Goal: Information Seeking & Learning: Learn about a topic

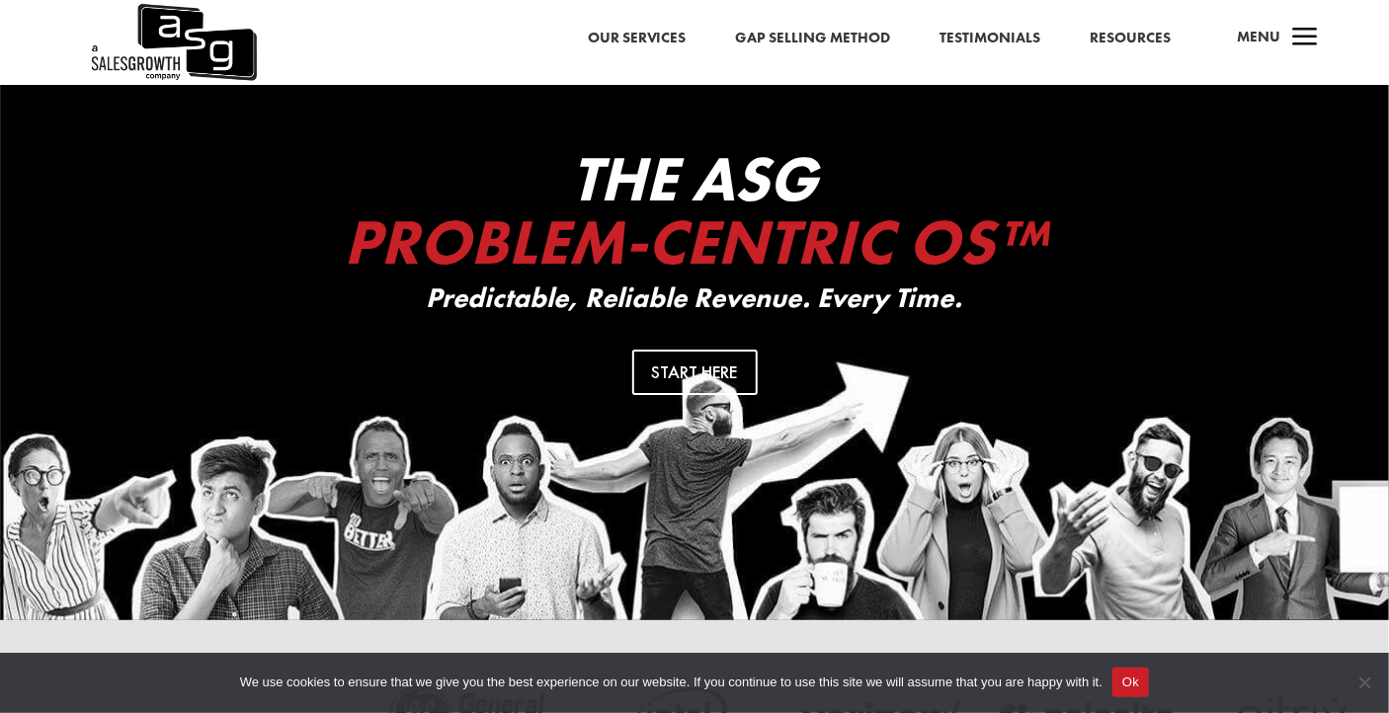
click at [1279, 38] on span "Menu" at bounding box center [1259, 37] width 43 height 20
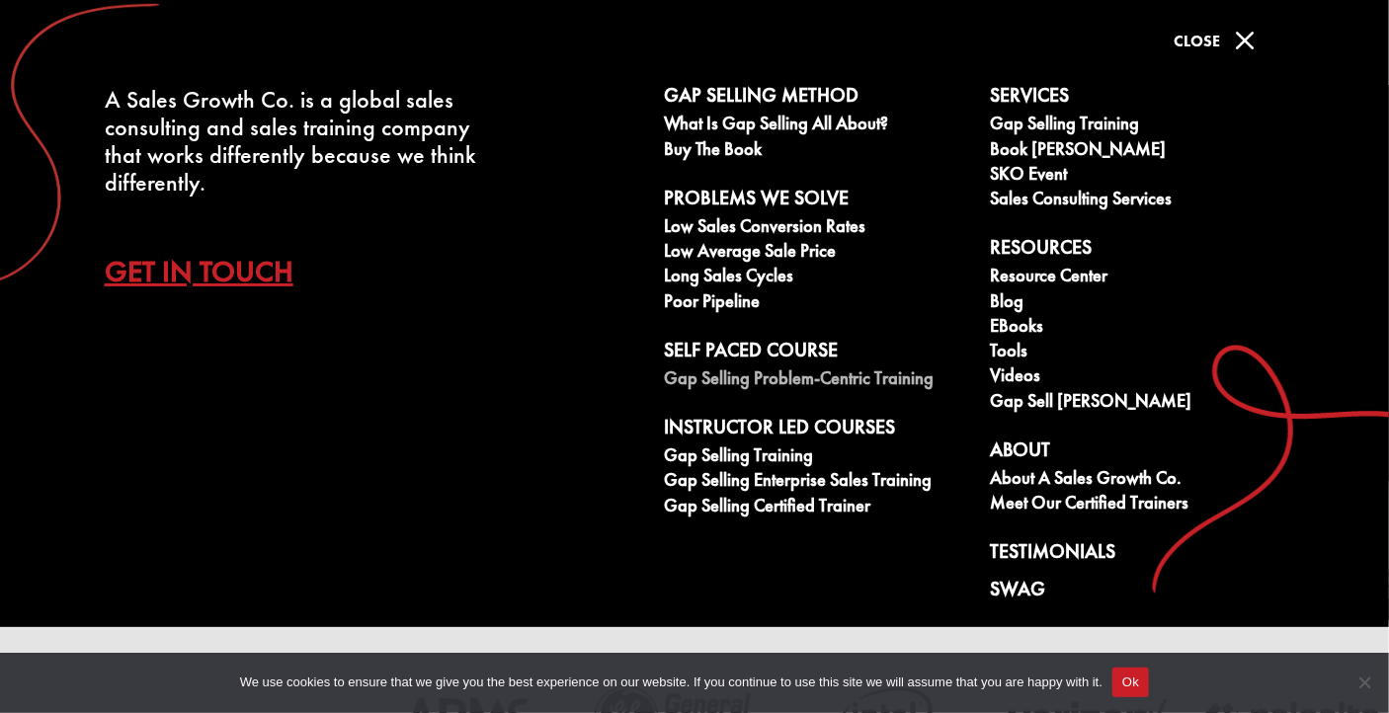
scroll to position [28, 0]
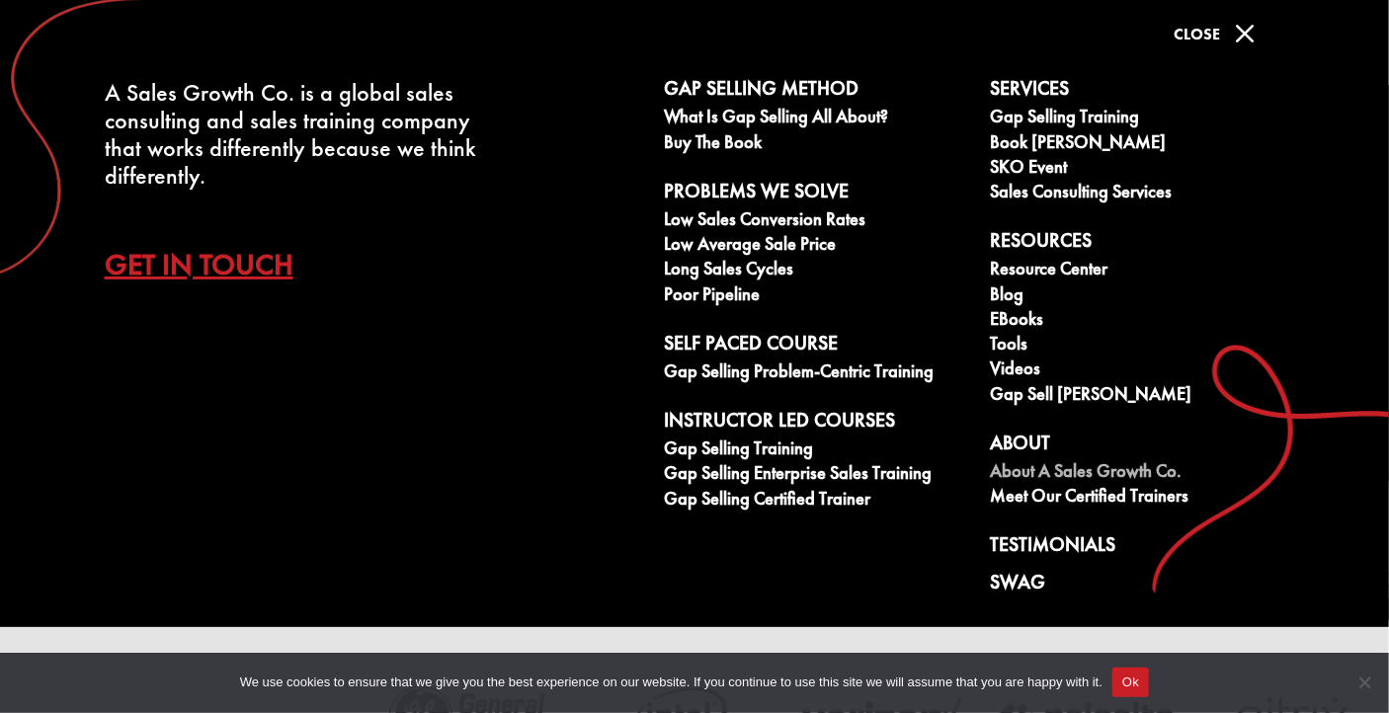
click at [1079, 466] on link "About A Sales Growth Co." at bounding box center [1142, 473] width 304 height 25
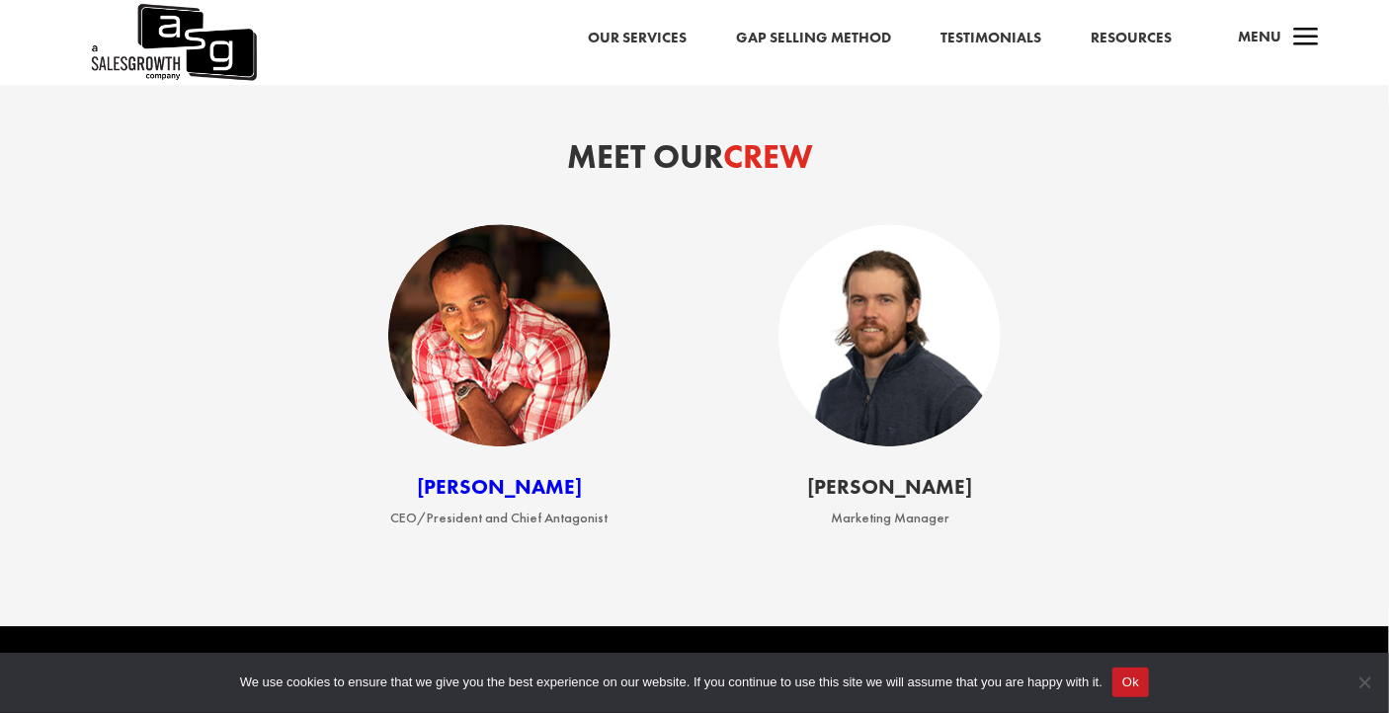
scroll to position [2372, 0]
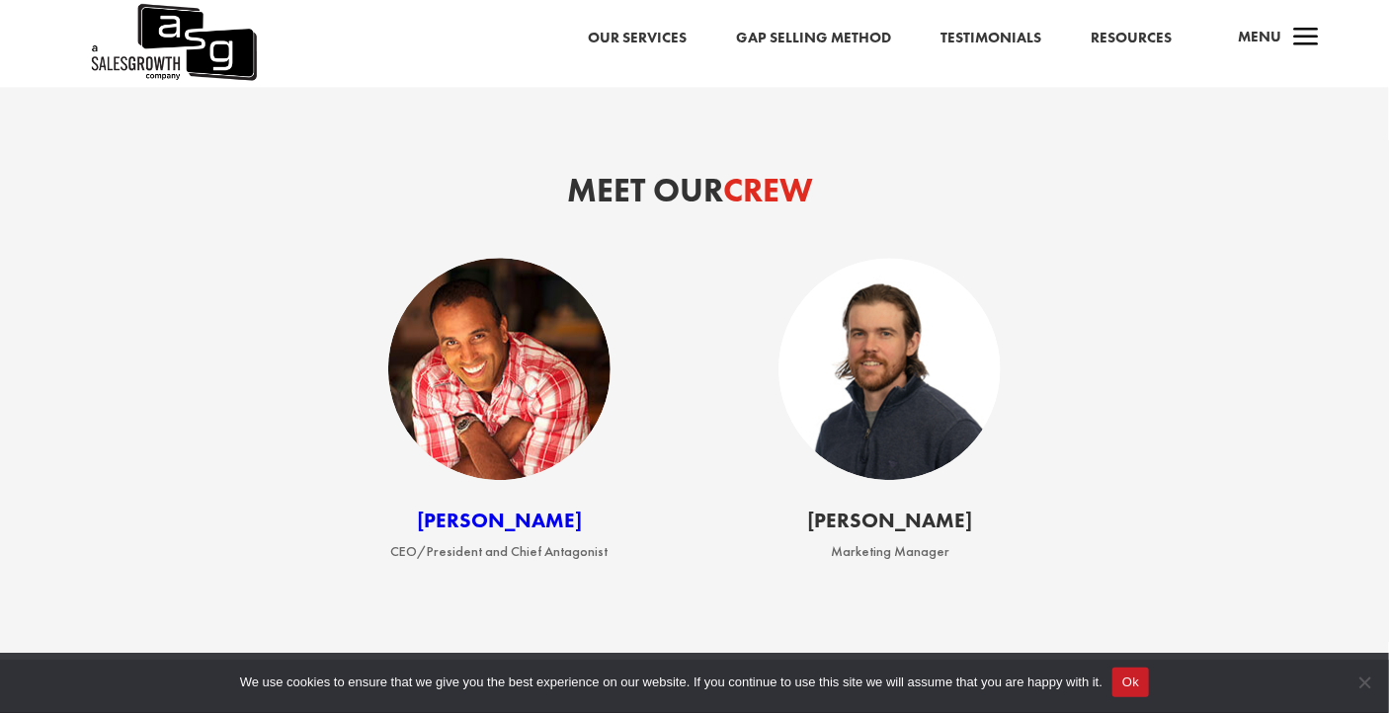
click at [510, 529] on link "Keenan" at bounding box center [499, 520] width 165 height 27
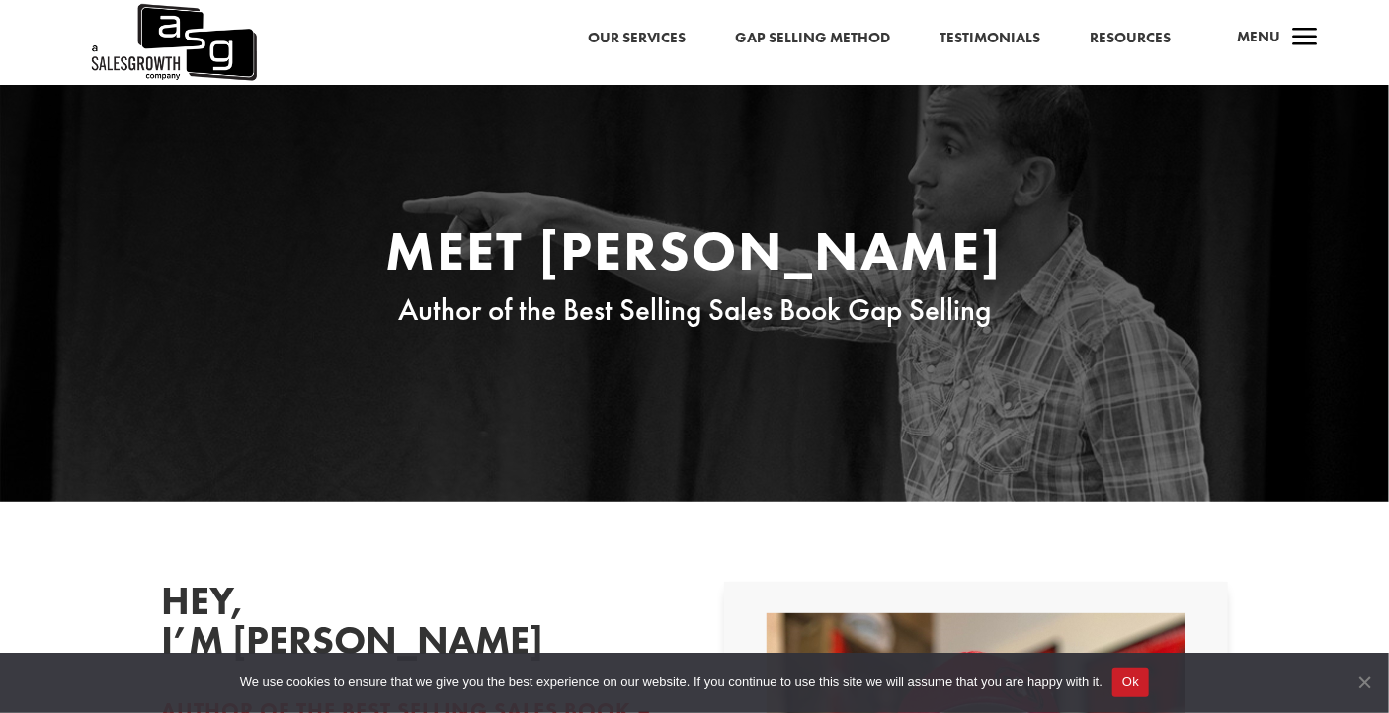
click at [1368, 678] on span "Cookie Notice" at bounding box center [1365, 683] width 20 height 20
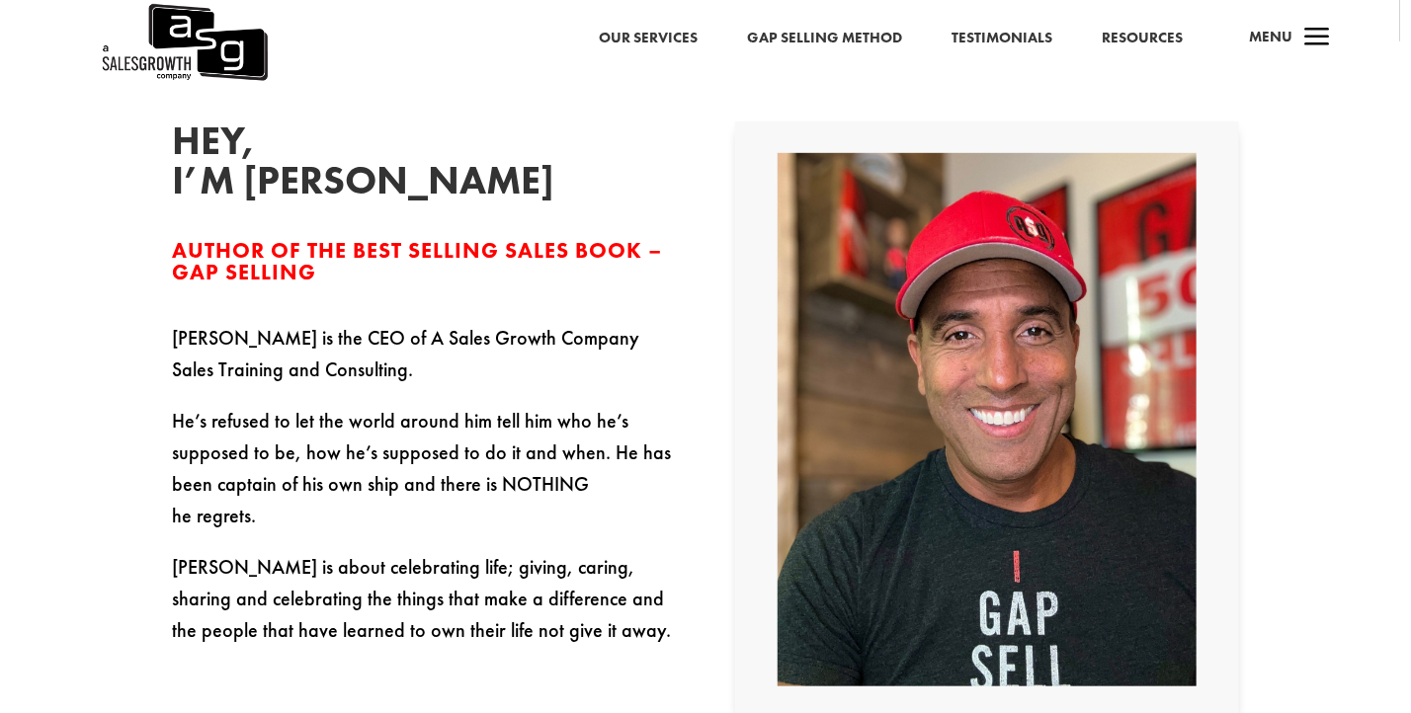
scroll to position [494, 0]
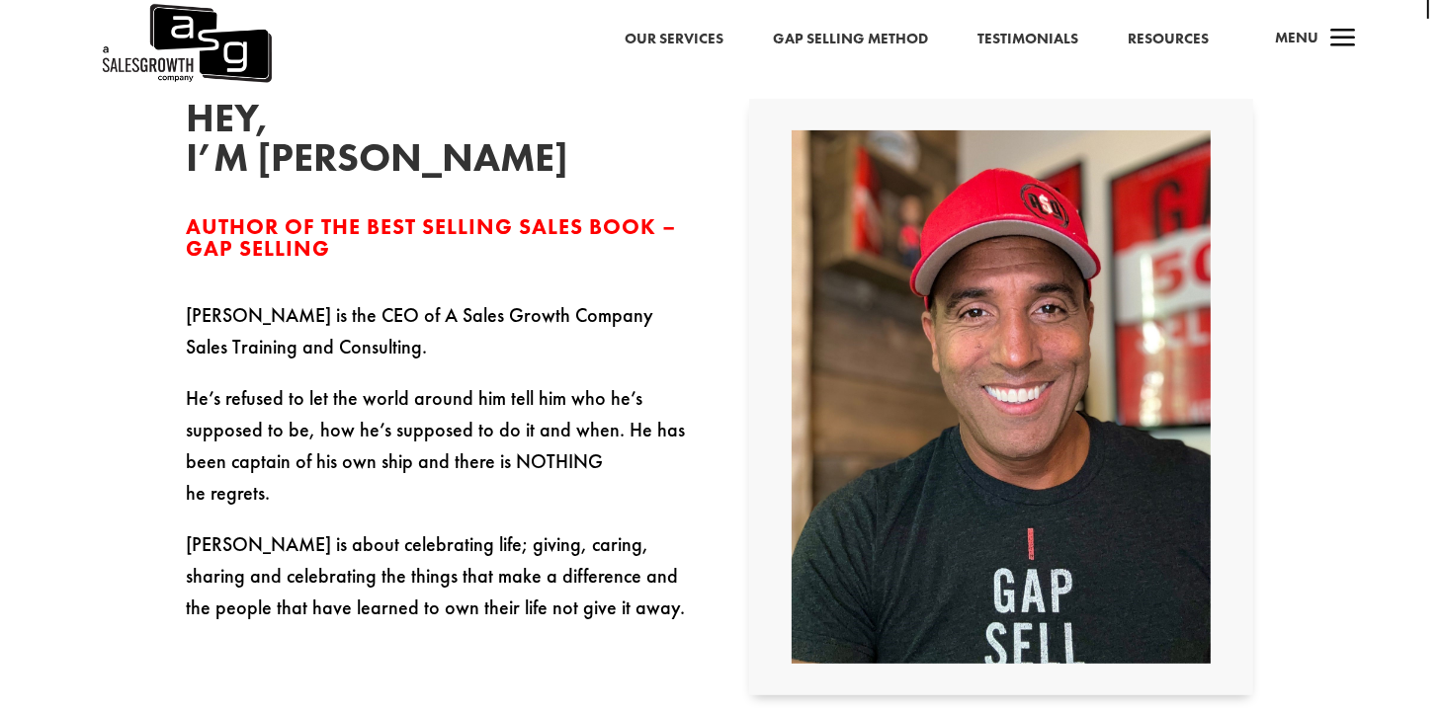
scroll to position [495, 0]
